Goal: Navigation & Orientation: Find specific page/section

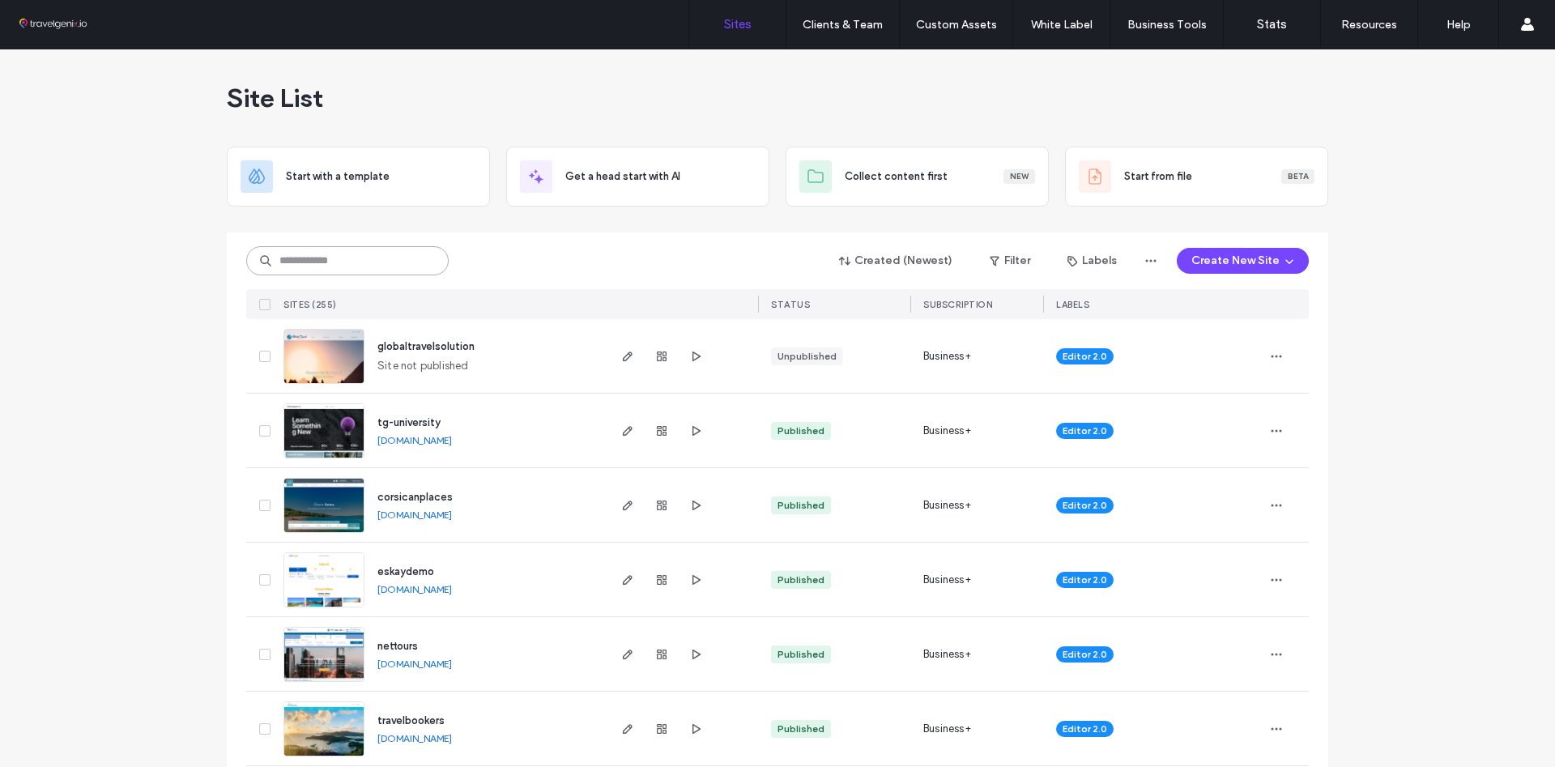
click at [378, 261] on input at bounding box center [347, 260] width 203 height 29
click at [424, 369] on link "[DOMAIN_NAME]" at bounding box center [415, 366] width 75 height 12
click at [335, 354] on img at bounding box center [323, 385] width 79 height 110
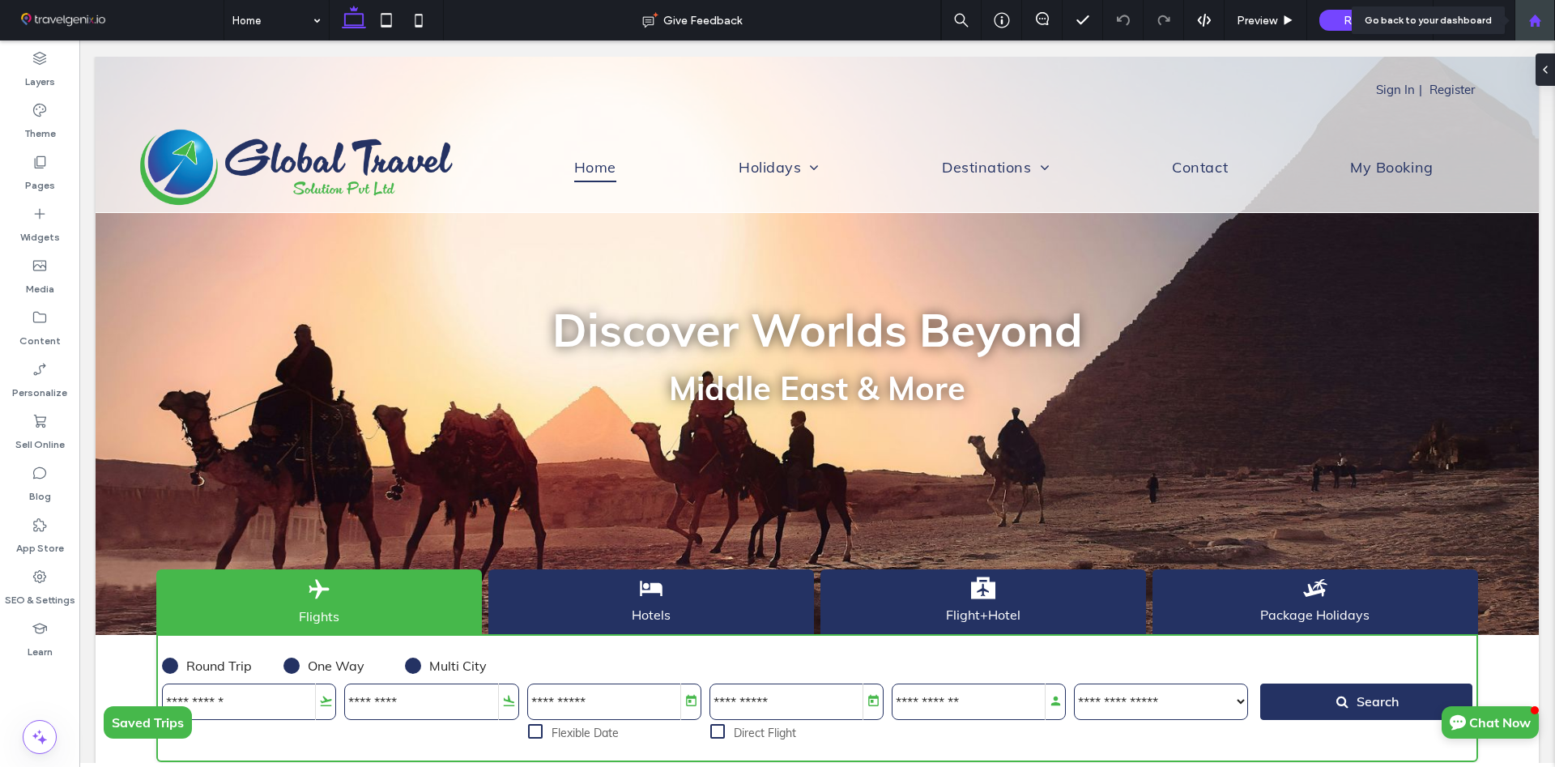
click at [1545, 23] on div at bounding box center [1535, 21] width 39 height 14
